Goal: Task Accomplishment & Management: Complete application form

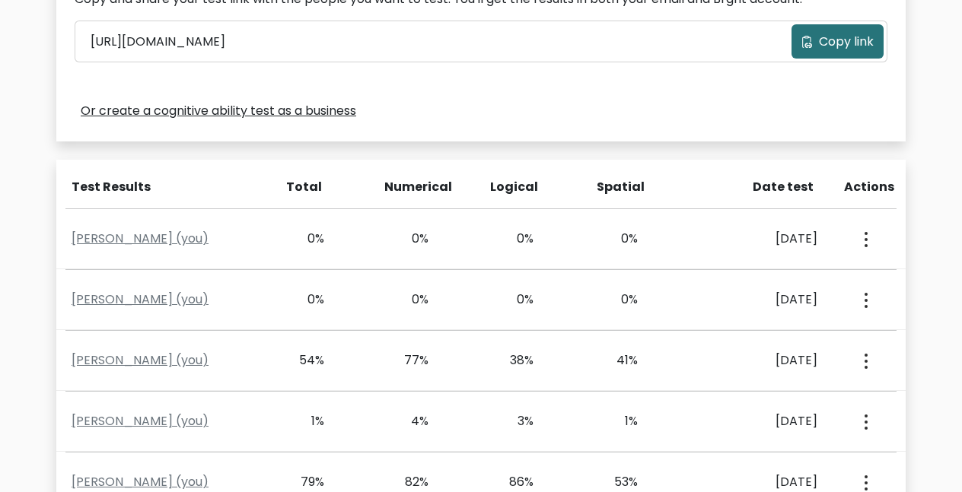
scroll to position [613, 0]
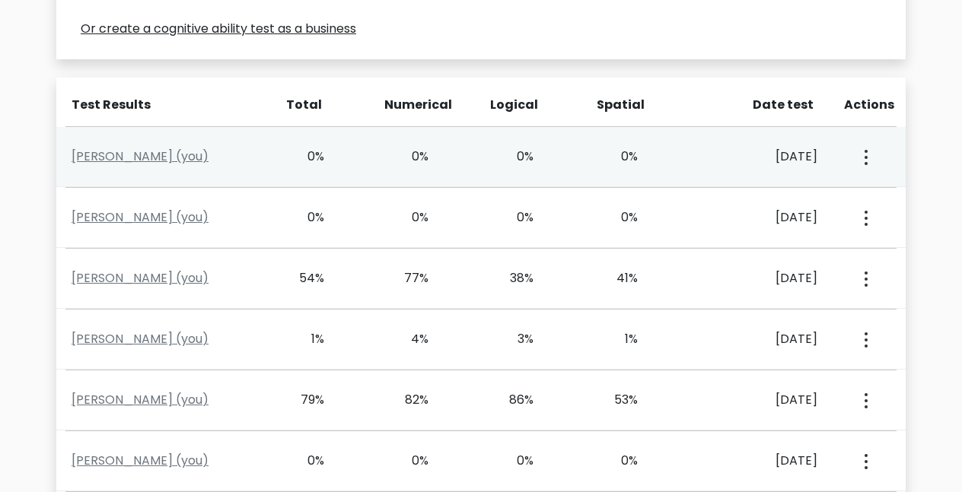
click at [869, 146] on button "button" at bounding box center [864, 156] width 12 height 47
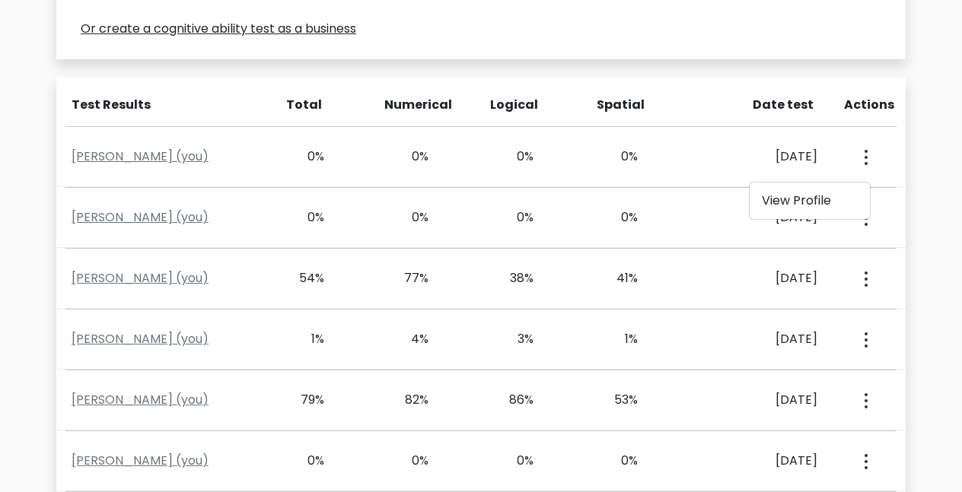
click at [921, 180] on div "Test the IQ of other people 40 questions 30 minutes English Create your unique …" at bounding box center [481, 85] width 962 height 1228
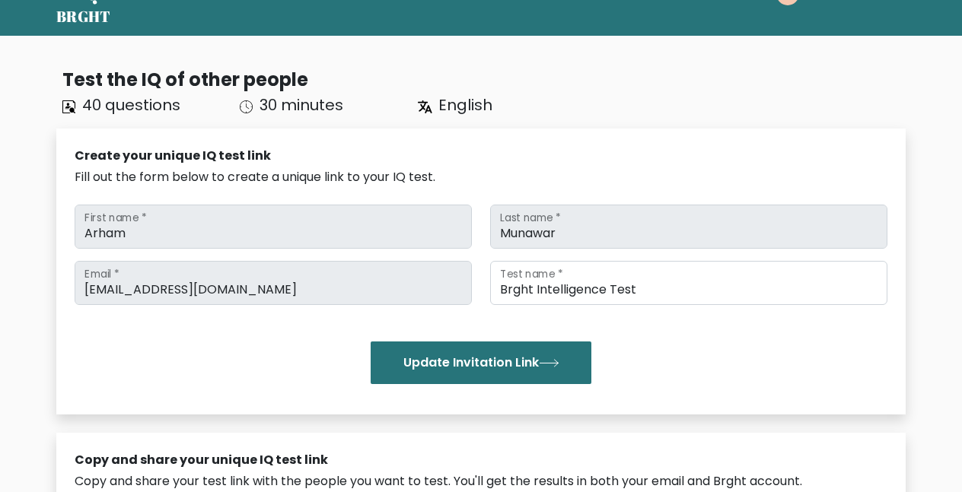
scroll to position [0, 0]
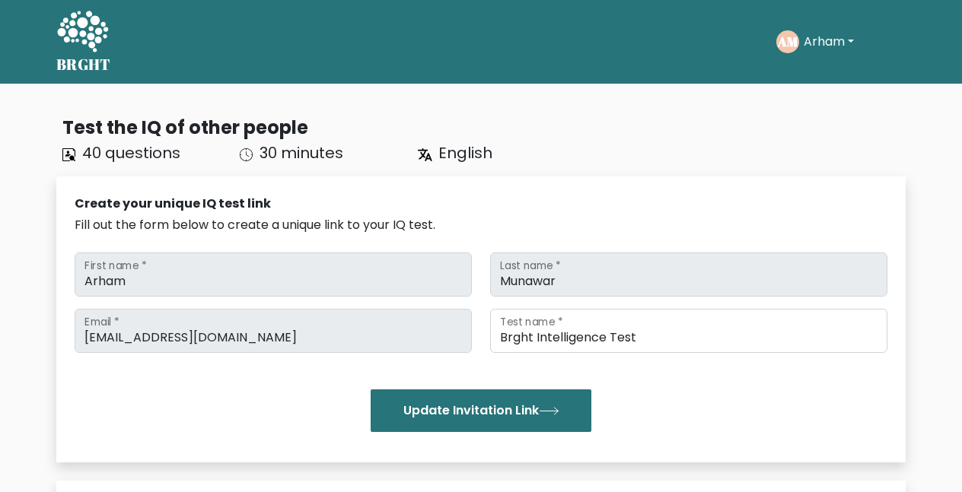
click at [839, 53] on div "AM Arham Dashboard Profile Settings Logout" at bounding box center [817, 41] width 82 height 23
click at [833, 43] on button "Arham" at bounding box center [828, 42] width 59 height 20
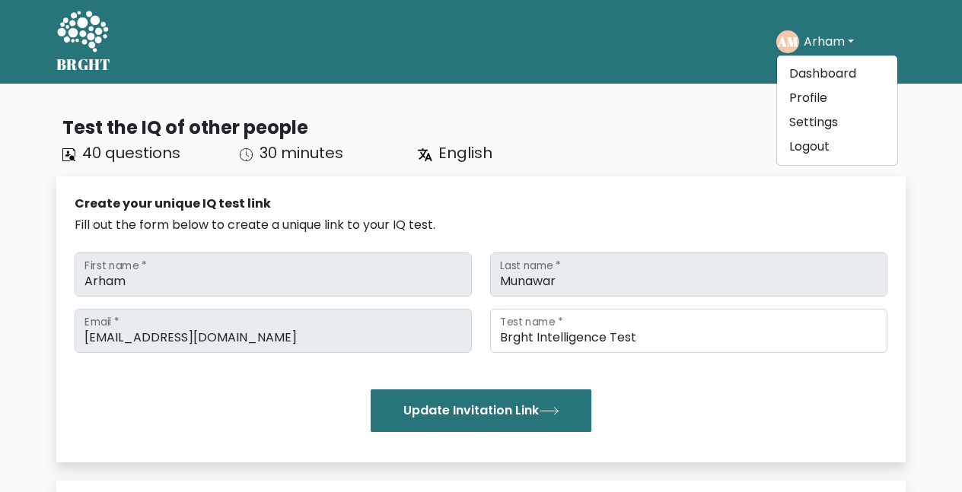
click at [63, 49] on icon at bounding box center [82, 33] width 53 height 46
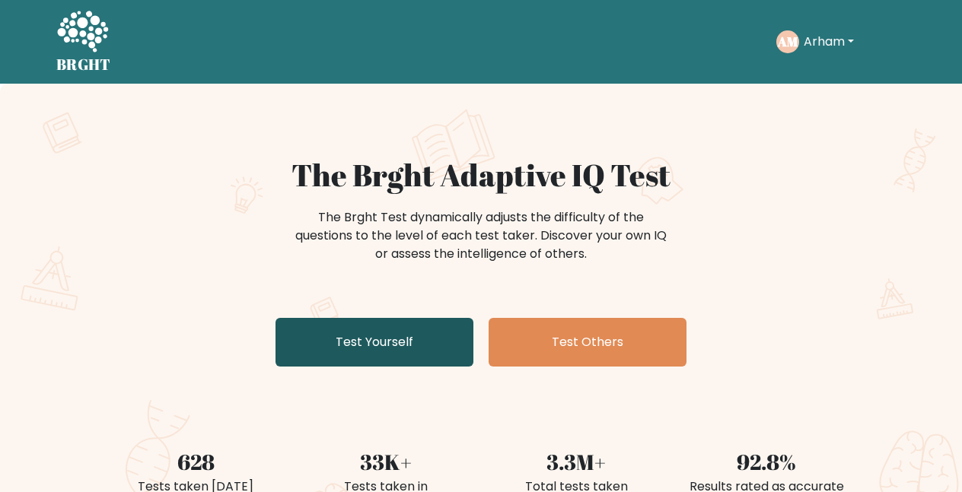
click at [345, 344] on link "Test Yourself" at bounding box center [374, 342] width 198 height 49
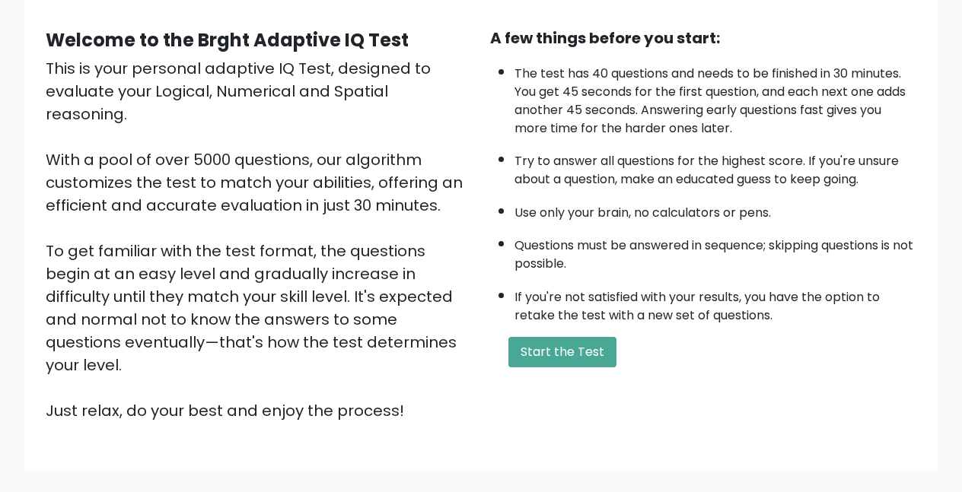
scroll to position [131, 0]
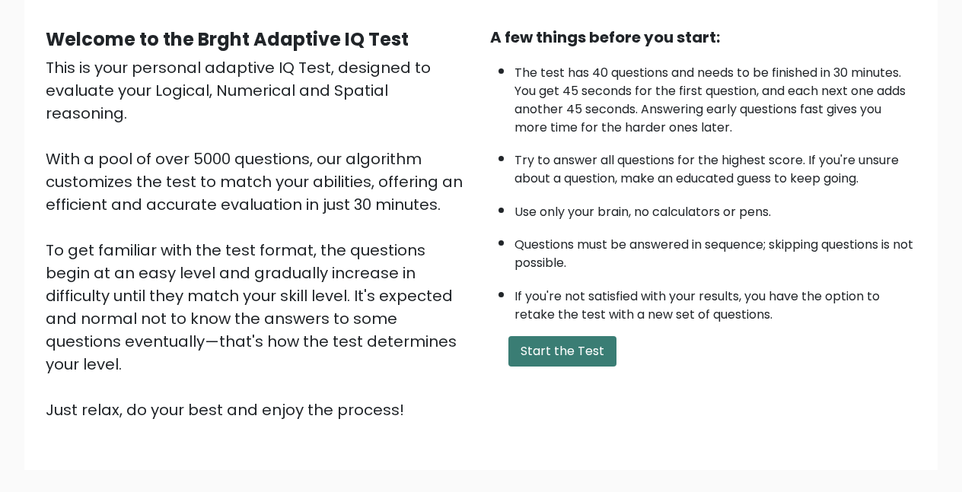
click at [581, 352] on button "Start the Test" at bounding box center [562, 351] width 108 height 30
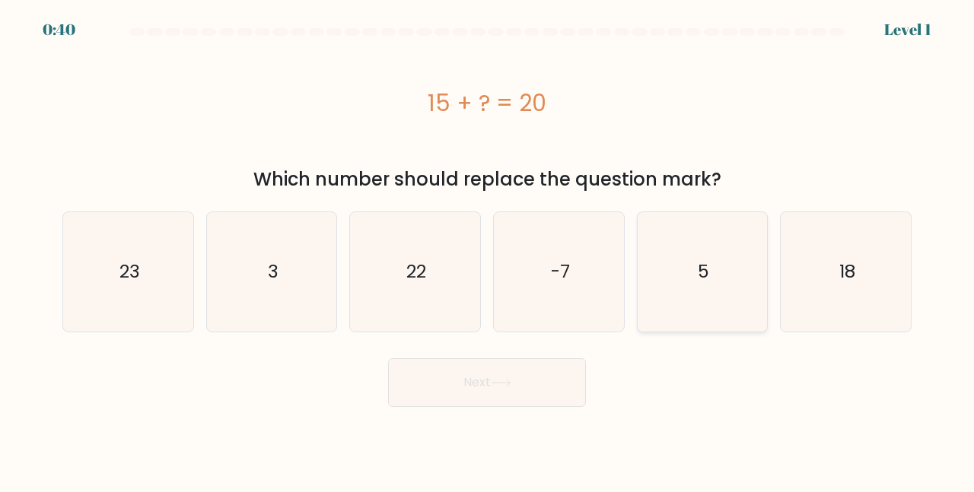
click at [705, 244] on icon "5" at bounding box center [702, 271] width 119 height 119
click at [488, 247] on input "e. 5" at bounding box center [487, 249] width 1 height 4
radio input "true"
click at [545, 381] on button "Next" at bounding box center [487, 382] width 198 height 49
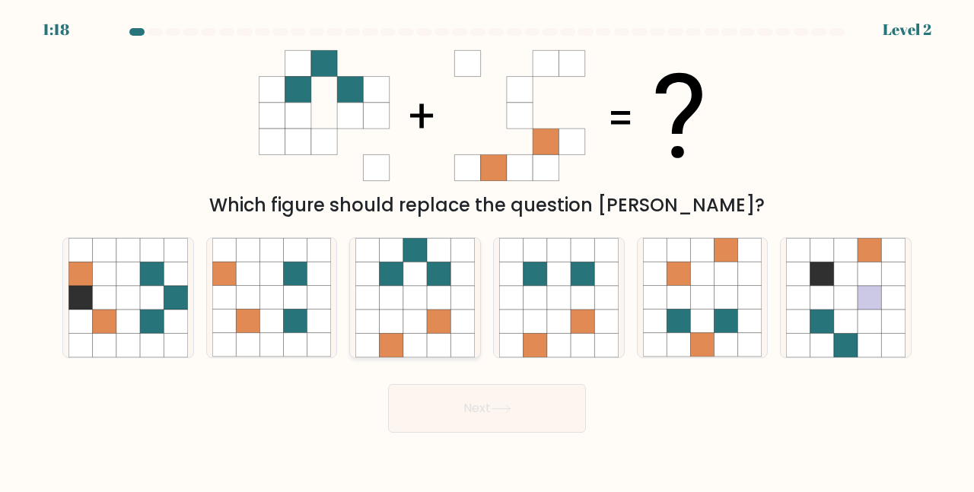
click at [425, 306] on icon at bounding box center [415, 298] width 24 height 24
click at [487, 250] on input "c." at bounding box center [487, 249] width 1 height 4
radio input "true"
click at [476, 403] on button "Next" at bounding box center [487, 408] width 198 height 49
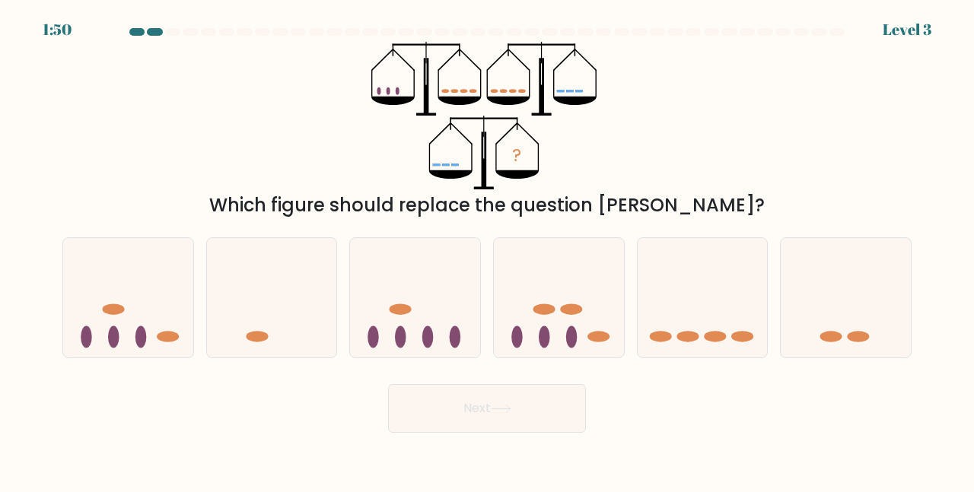
click at [732, 369] on form at bounding box center [487, 230] width 974 height 405
click at [721, 335] on ellipse at bounding box center [715, 337] width 22 height 11
click at [488, 250] on input "e." at bounding box center [487, 249] width 1 height 4
radio input "true"
click at [562, 406] on button "Next" at bounding box center [487, 408] width 198 height 49
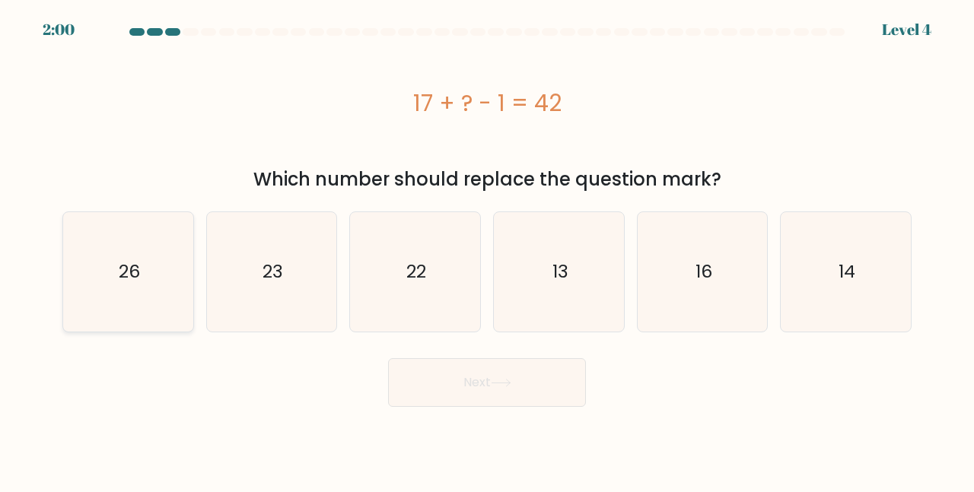
click at [146, 245] on icon "26" at bounding box center [127, 271] width 119 height 119
click at [487, 247] on input "a. 26" at bounding box center [487, 249] width 1 height 4
radio input "true"
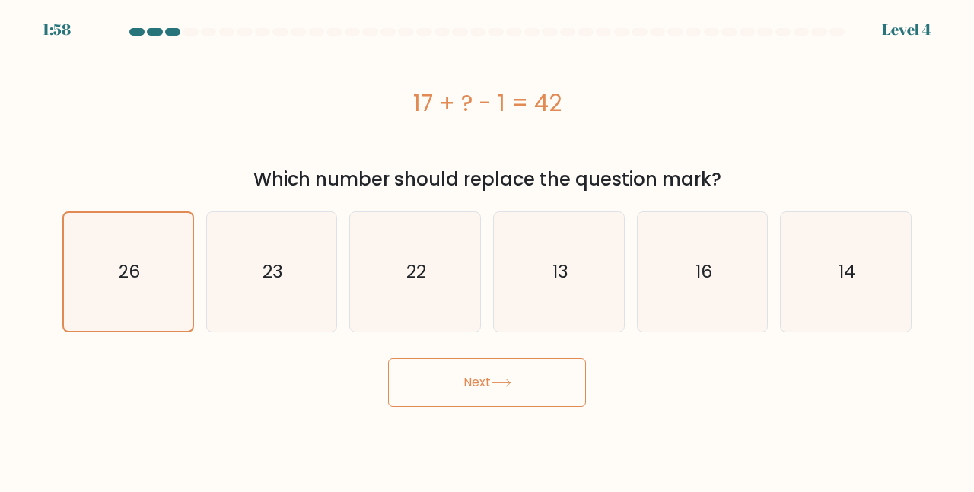
click at [404, 377] on button "Next" at bounding box center [487, 382] width 198 height 49
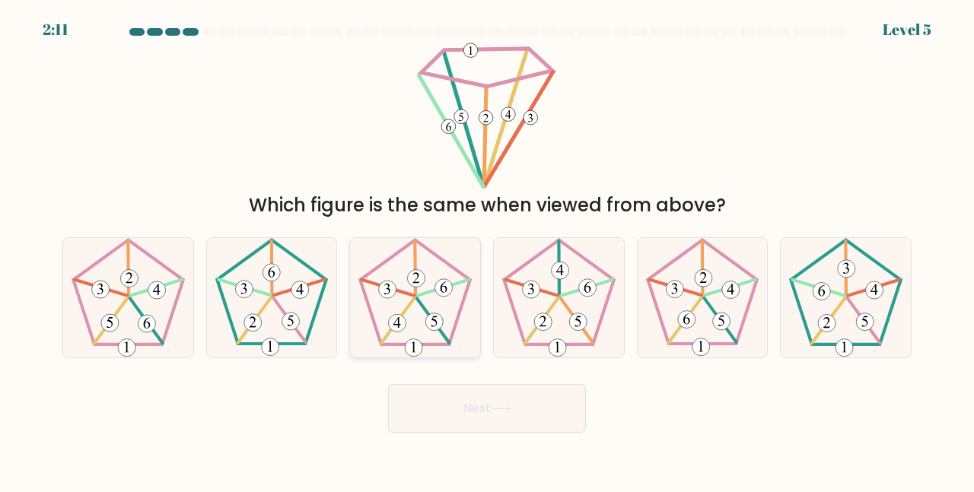
click at [415, 302] on icon at bounding box center [414, 297] width 119 height 119
click at [487, 250] on input "c." at bounding box center [487, 249] width 1 height 4
radio input "true"
click at [438, 422] on button "Next" at bounding box center [487, 408] width 198 height 49
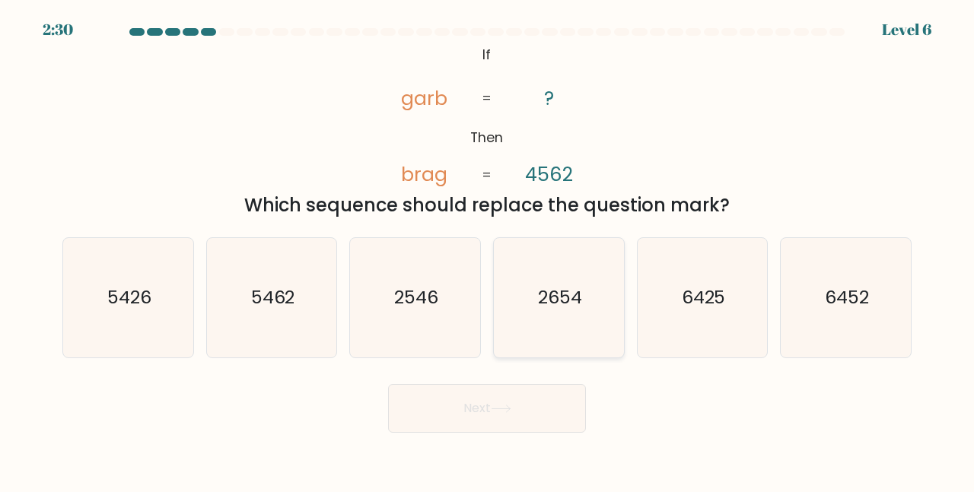
click at [534, 304] on icon "2654" at bounding box center [558, 297] width 119 height 119
click at [488, 250] on input "d. 2654" at bounding box center [487, 249] width 1 height 4
radio input "true"
click at [488, 432] on button "Next" at bounding box center [487, 408] width 198 height 49
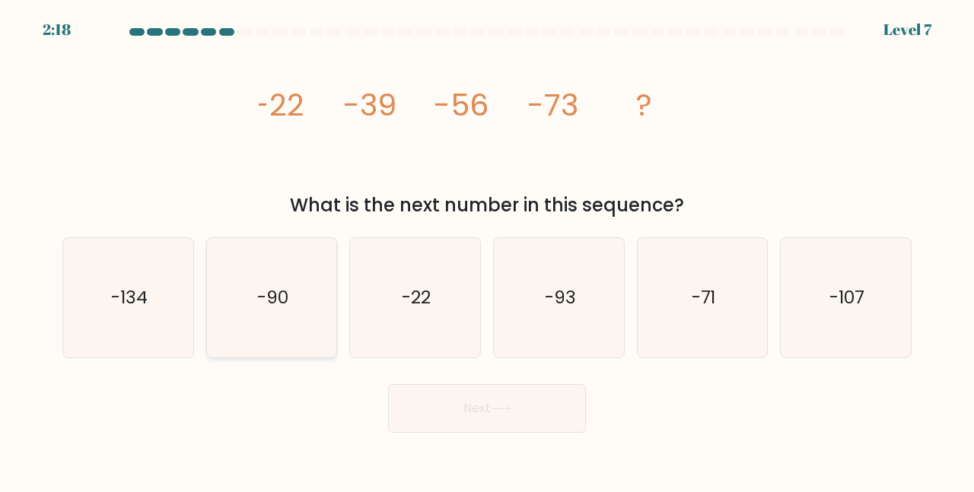
click at [272, 309] on text "-90" at bounding box center [272, 297] width 31 height 25
click at [487, 250] on input "b. -90" at bounding box center [487, 249] width 1 height 4
radio input "true"
click at [436, 404] on button "Next" at bounding box center [487, 408] width 198 height 49
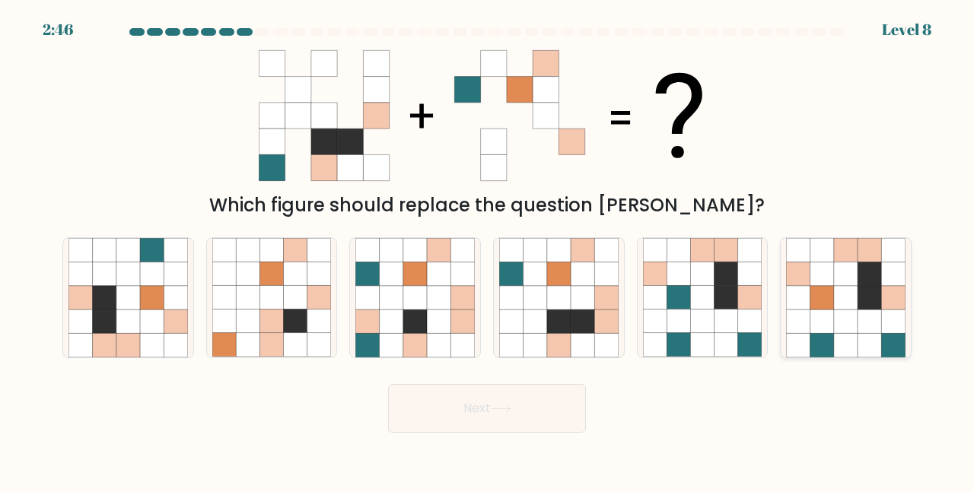
click at [813, 310] on icon at bounding box center [822, 322] width 24 height 24
click at [488, 250] on input "f." at bounding box center [487, 249] width 1 height 4
radio input "true"
click at [552, 413] on button "Next" at bounding box center [487, 408] width 198 height 49
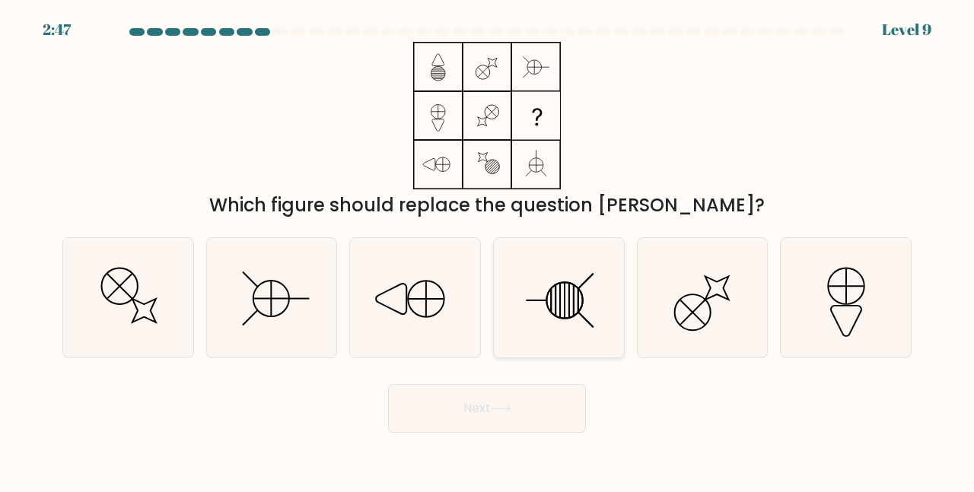
click at [604, 323] on icon at bounding box center [558, 297] width 119 height 119
click at [488, 250] on input "d." at bounding box center [487, 249] width 1 height 4
radio input "true"
click at [469, 420] on button "Next" at bounding box center [487, 408] width 198 height 49
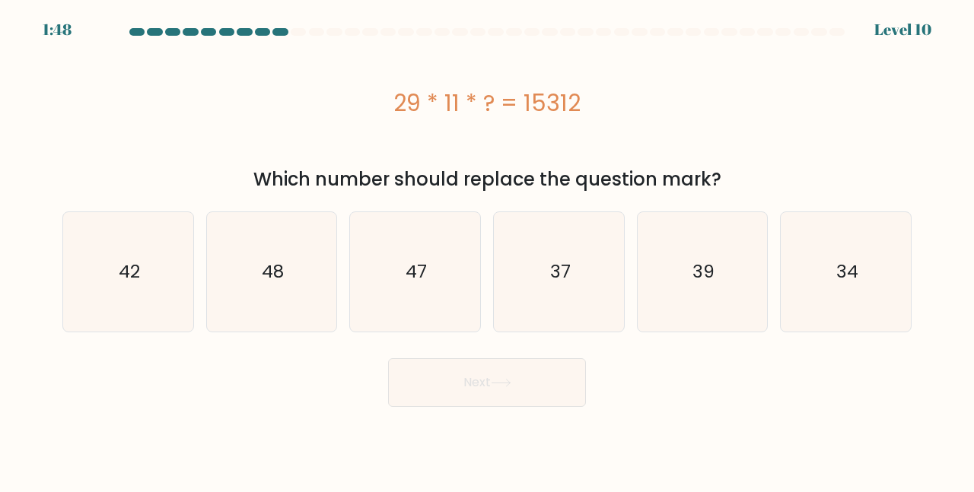
click at [854, 476] on body "1:48 Level 10" at bounding box center [487, 246] width 974 height 492
click at [520, 147] on div "29 * 11 * ? = 15312" at bounding box center [486, 103] width 849 height 122
click at [294, 283] on icon "48" at bounding box center [271, 271] width 119 height 119
click at [487, 250] on input "b. 48" at bounding box center [487, 249] width 1 height 4
radio input "true"
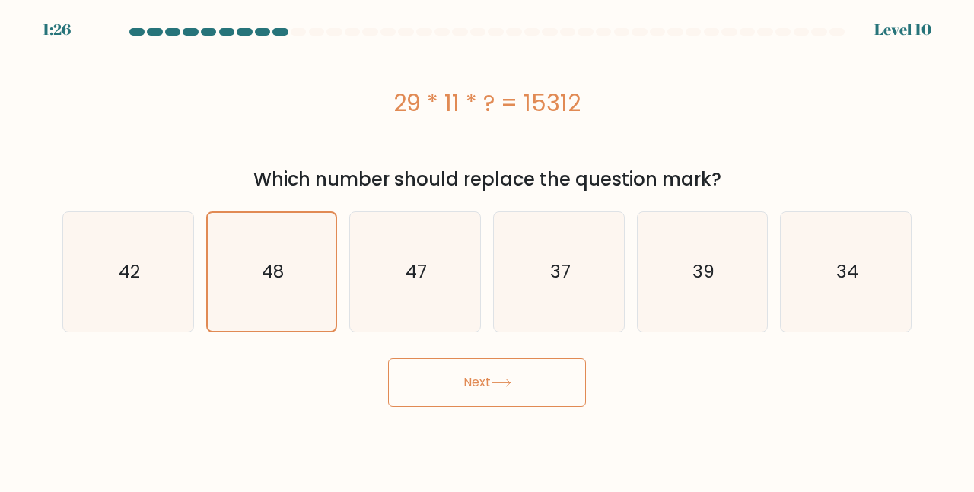
click at [447, 375] on button "Next" at bounding box center [487, 382] width 198 height 49
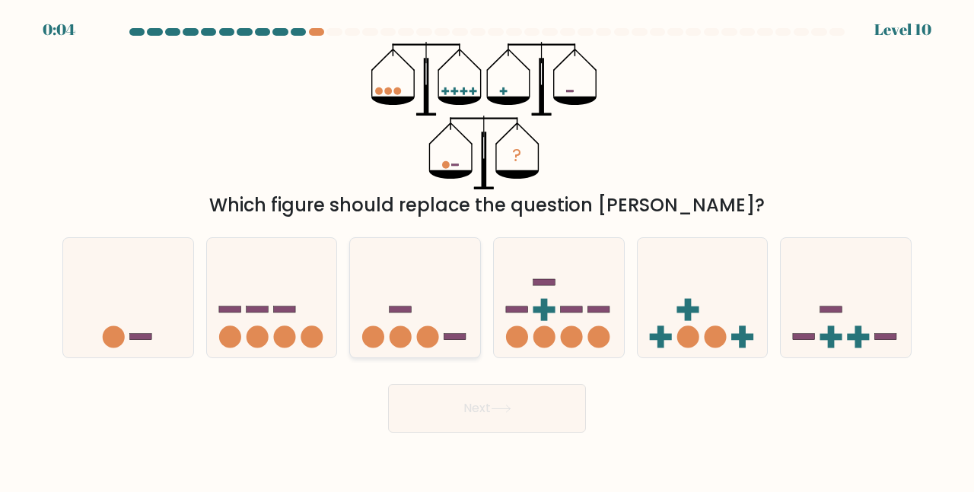
click at [442, 279] on icon at bounding box center [415, 297] width 130 height 107
click at [487, 250] on input "c." at bounding box center [487, 249] width 1 height 4
radio input "true"
click at [462, 393] on button "Next" at bounding box center [487, 408] width 198 height 49
